Goal: Information Seeking & Learning: Learn about a topic

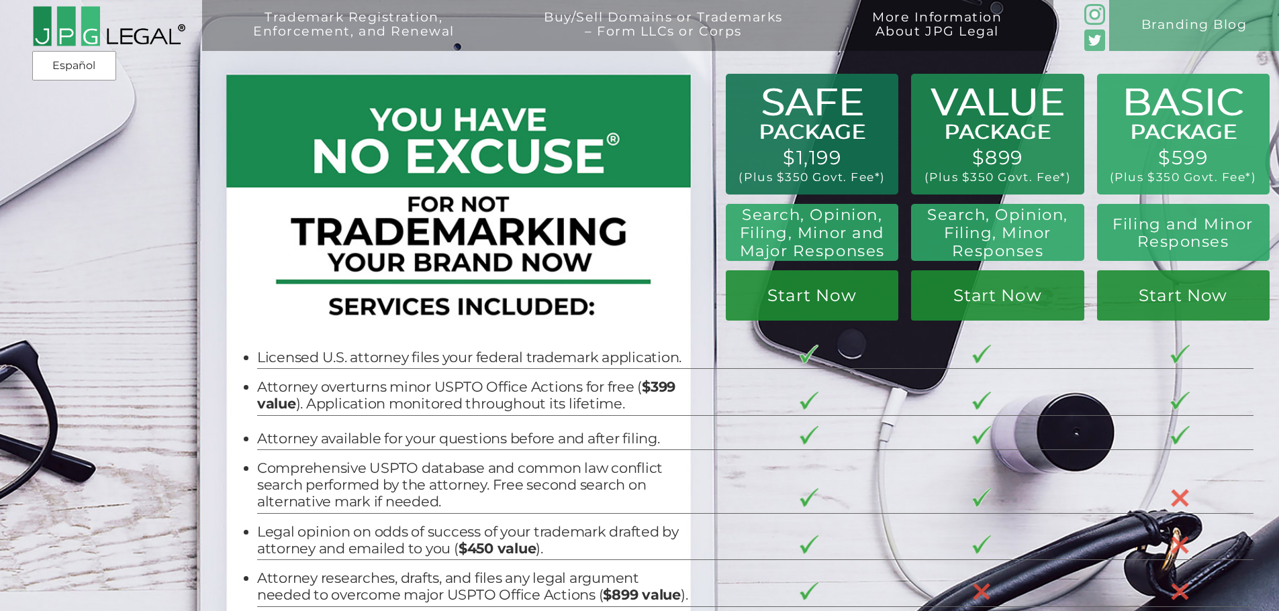
click at [707, 166] on div "Trademark Registration, Enforcement, and Renewal File a Trademark Application T…" at bounding box center [639, 115] width 1279 height 230
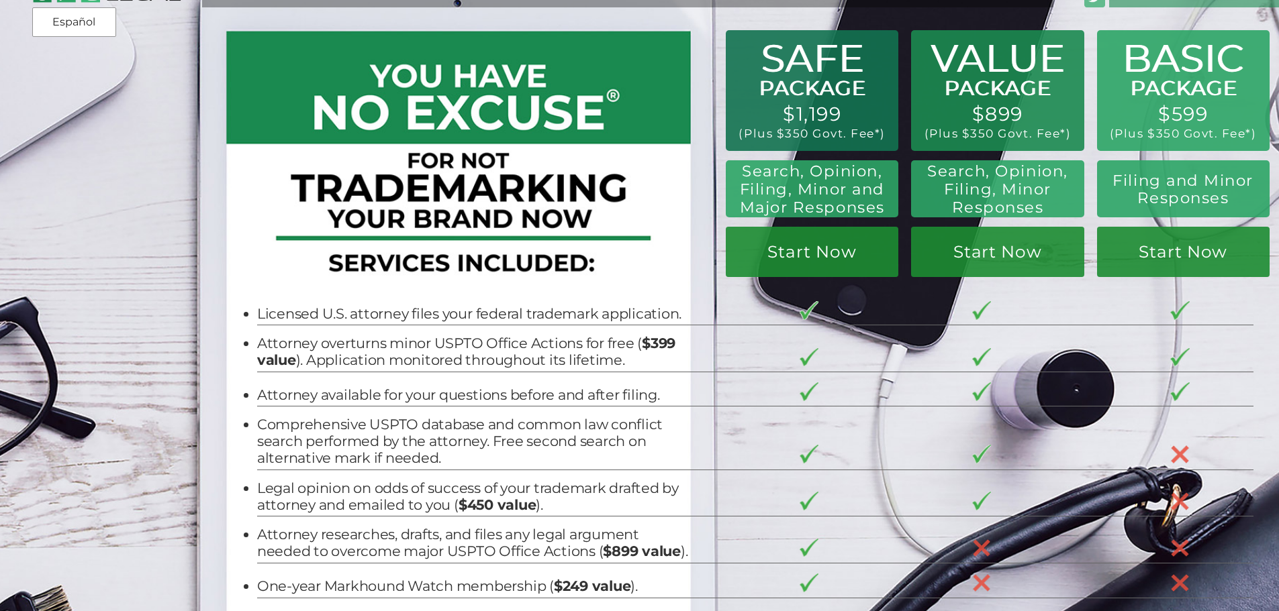
scroll to position [67, 0]
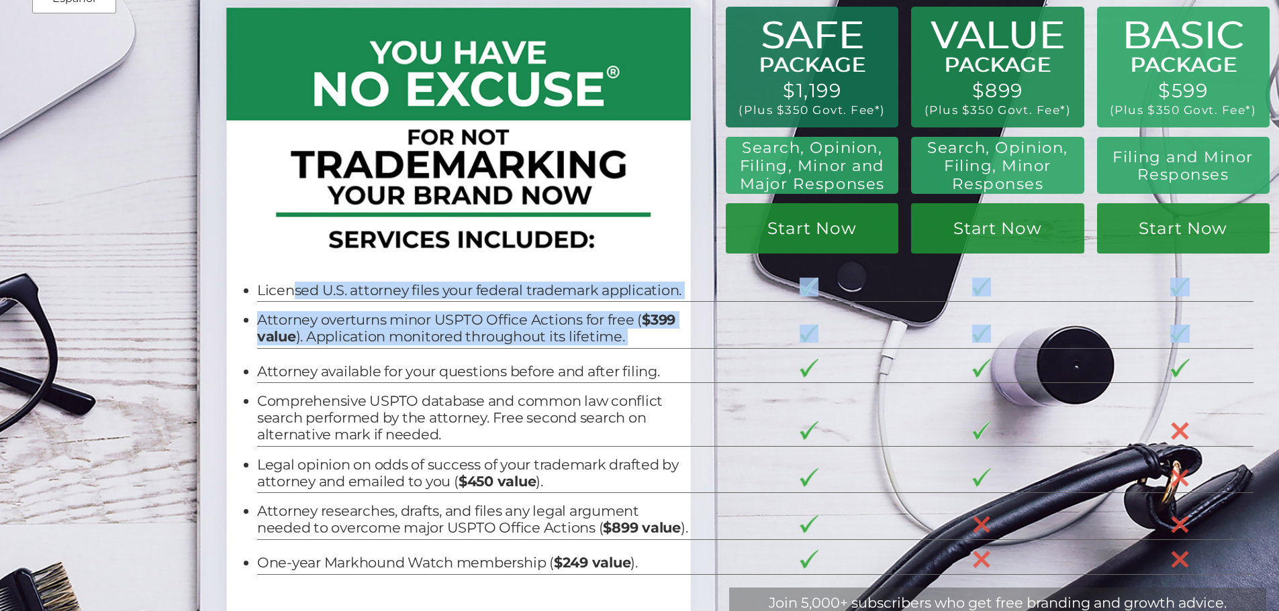
drag, startPoint x: 287, startPoint y: 291, endPoint x: 314, endPoint y: 394, distance: 106.3
click at [314, 380] on tbody "Licensed U.S. attorney files your federal trademark application. Attorney overt…" at bounding box center [755, 421] width 996 height 307
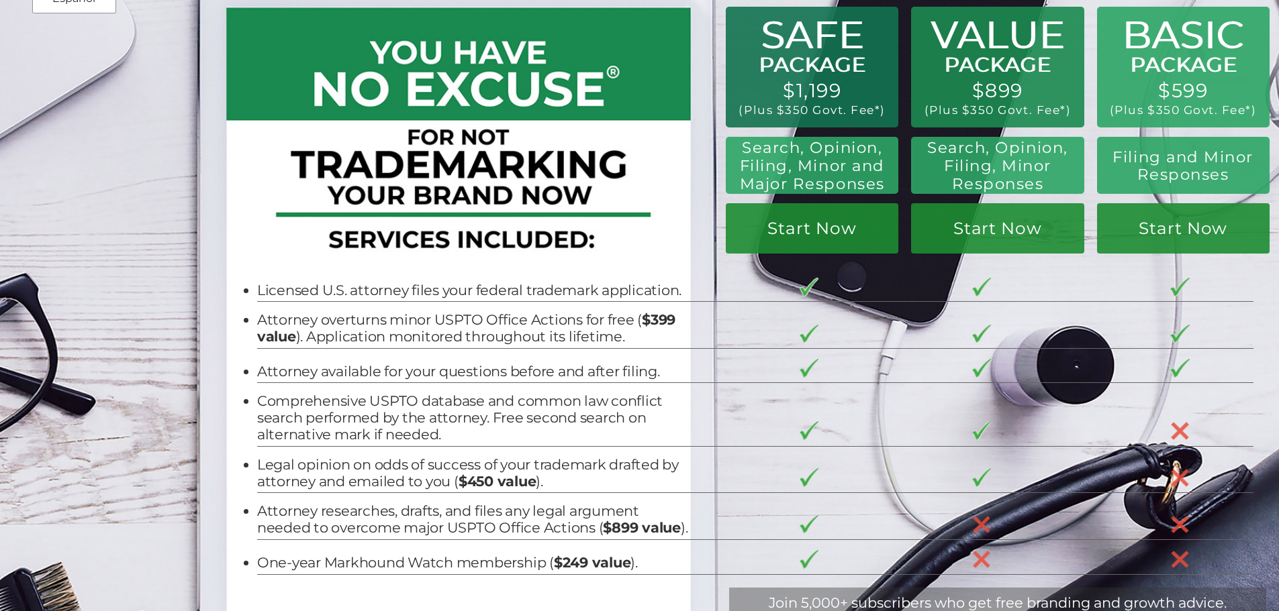
click at [314, 394] on td "Comprehensive USPTO database and common law conflict search performed by the at…" at bounding box center [486, 414] width 458 height 63
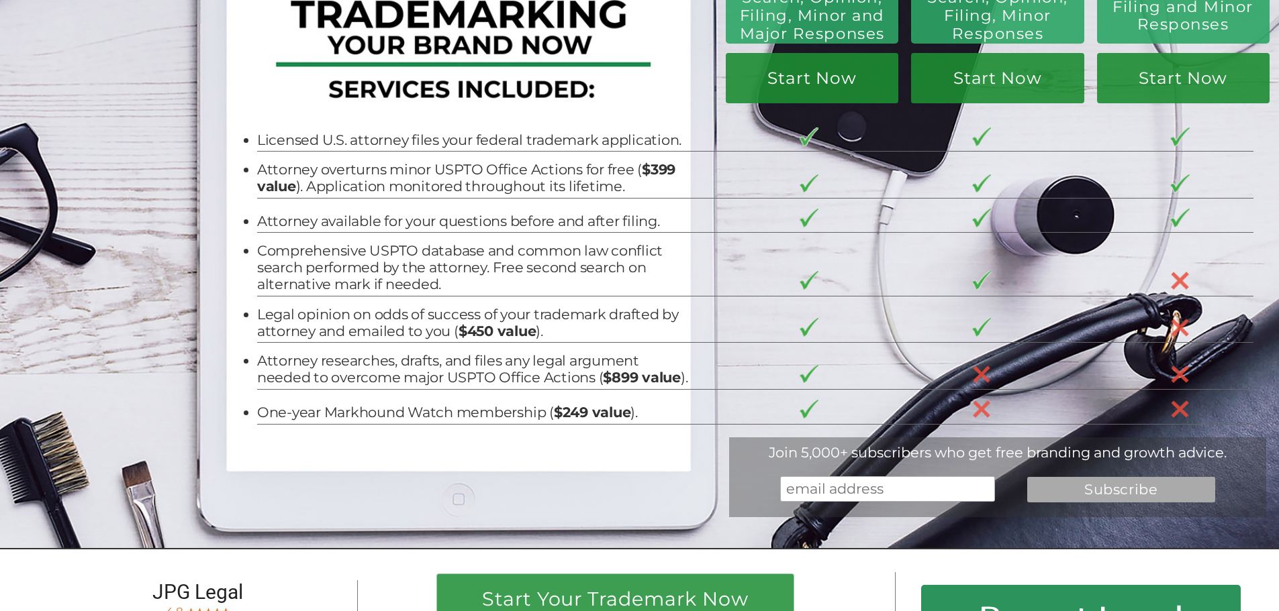
scroll to position [268, 0]
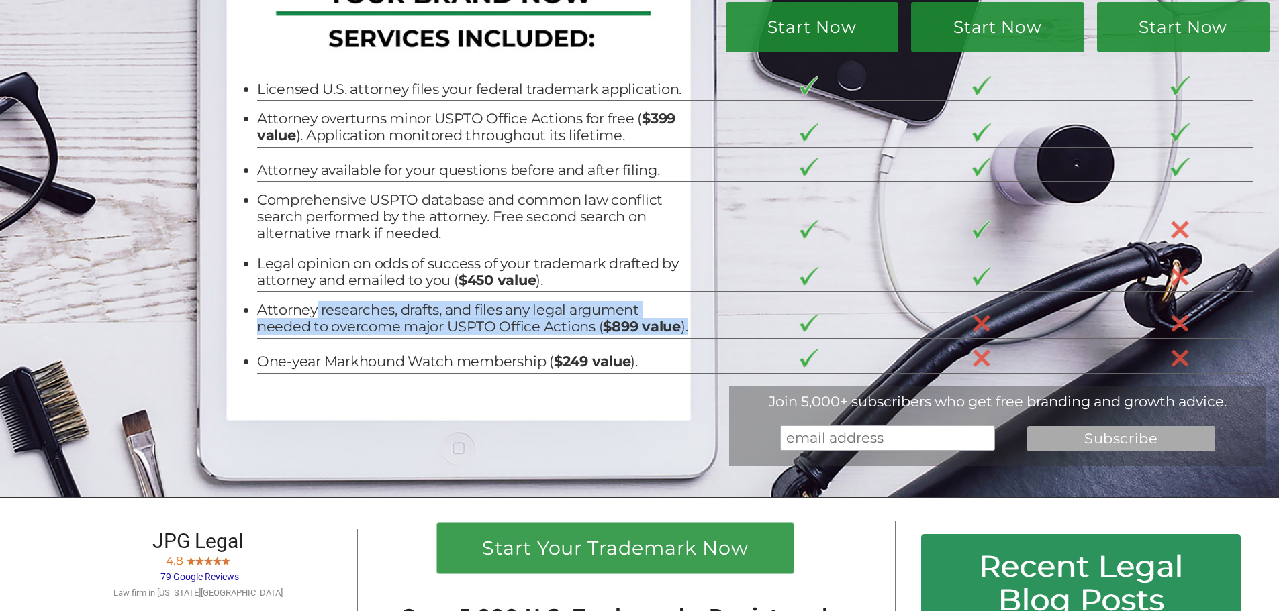
drag, startPoint x: 310, startPoint y: 309, endPoint x: 347, endPoint y: 349, distance: 54.1
click at [347, 336] on li "Attorney researches, drafts, and files any legal argument needed to overcome ma…" at bounding box center [472, 319] width 431 height 34
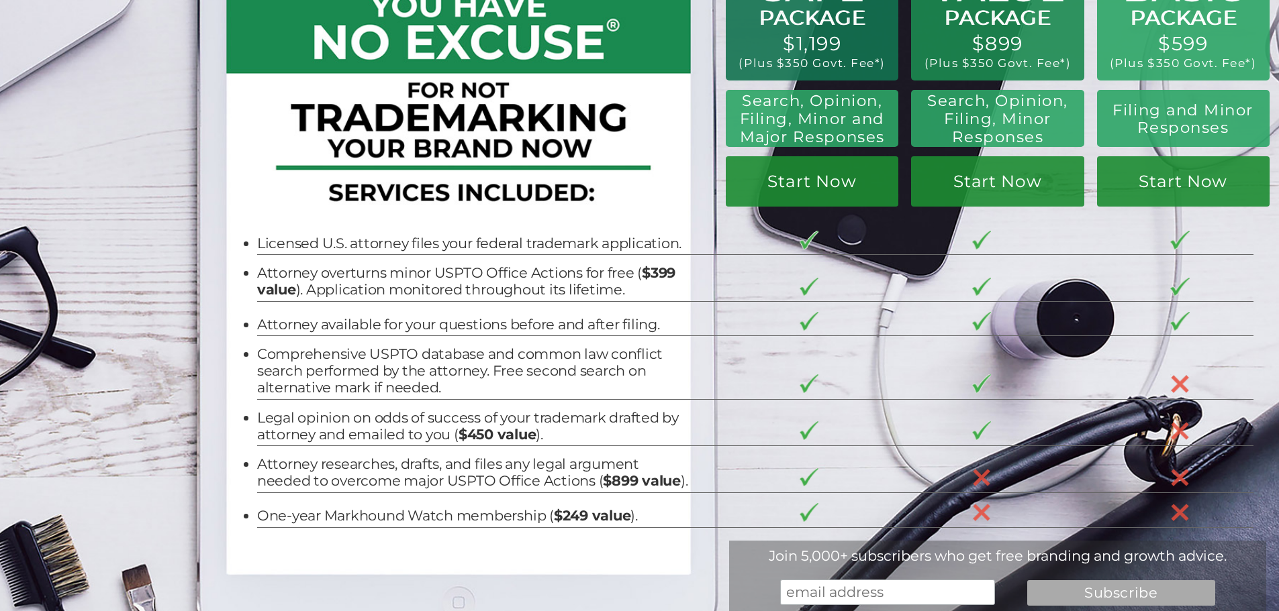
scroll to position [201, 0]
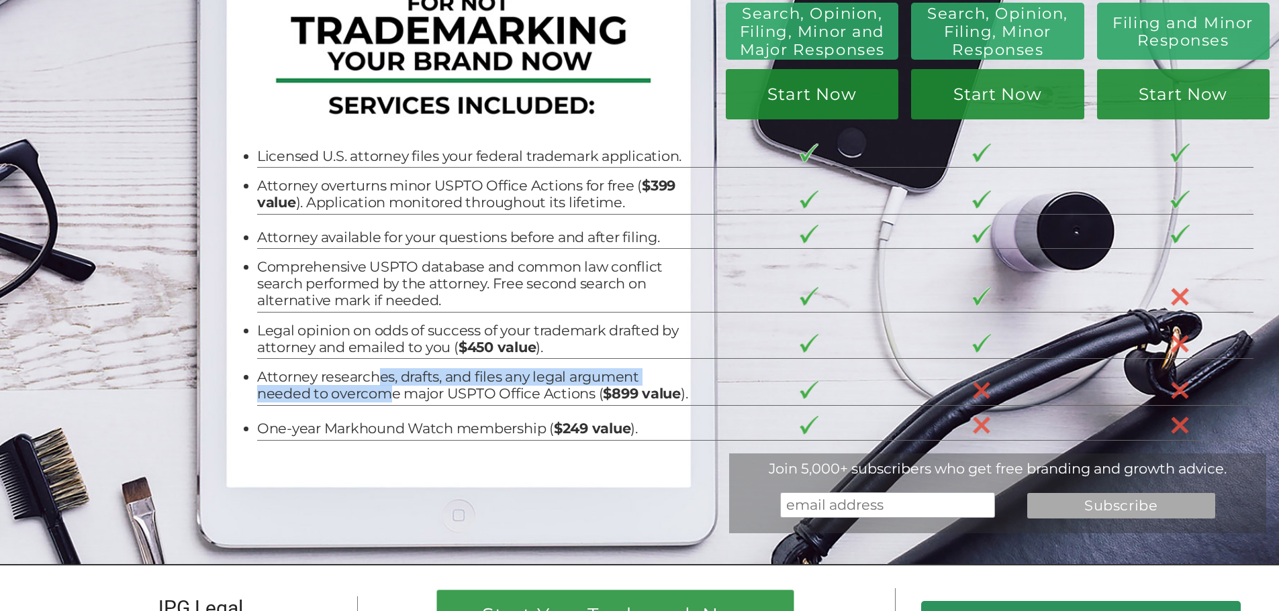
drag, startPoint x: 374, startPoint y: 389, endPoint x: 385, endPoint y: 411, distance: 25.2
click at [385, 403] on li "Attorney researches, drafts, and files any legal argument needed to overcome ma…" at bounding box center [472, 386] width 431 height 34
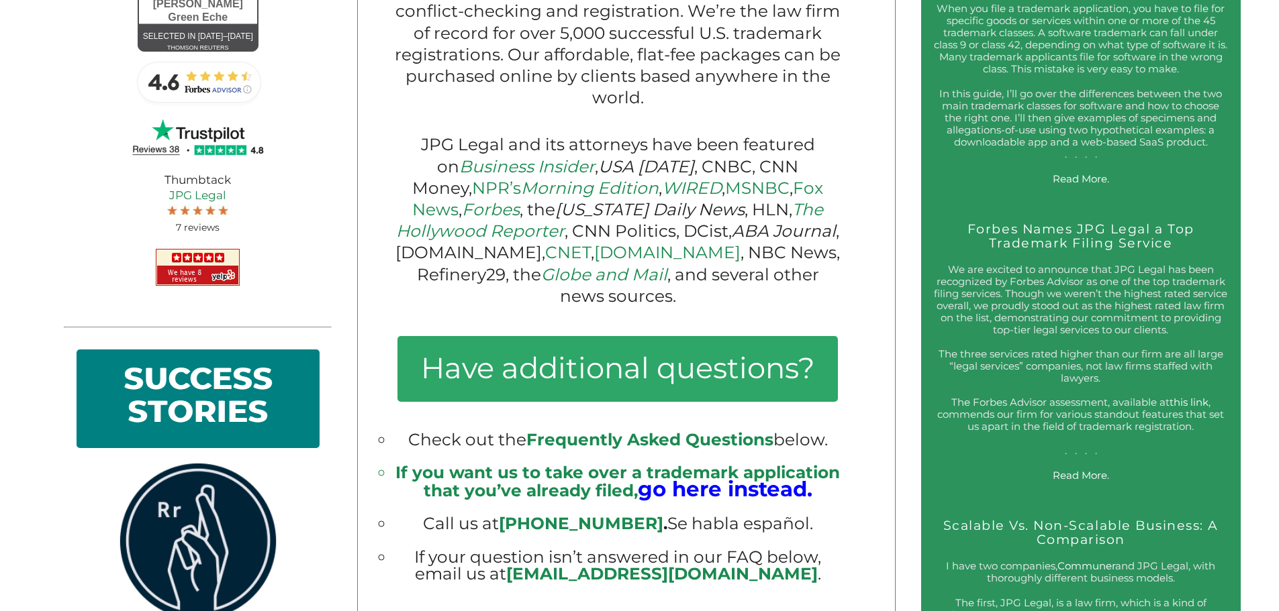
scroll to position [0, 0]
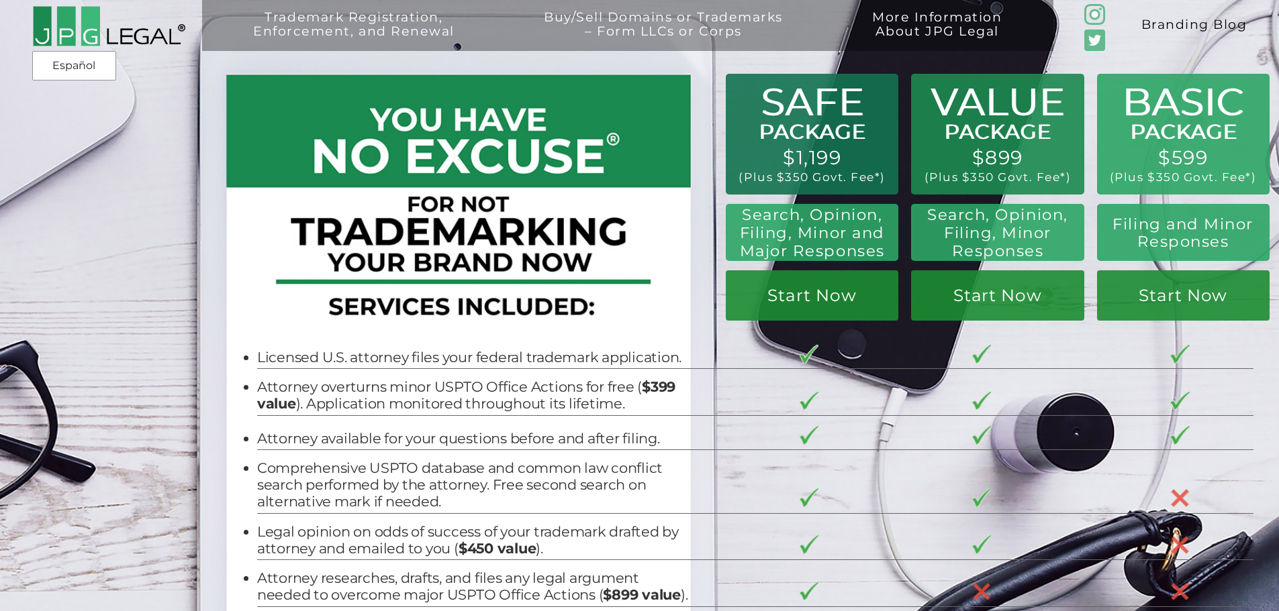
click at [1163, 28] on link "Branding Blog" at bounding box center [1194, 25] width 170 height 51
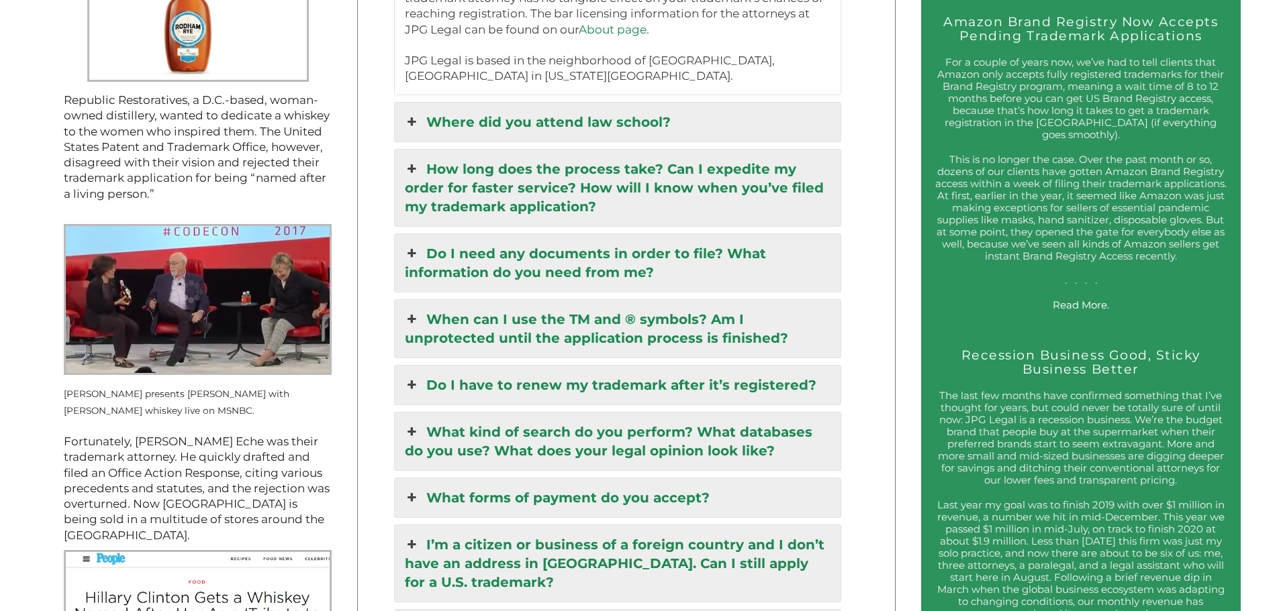
scroll to position [1760, 0]
